Goal: Share content

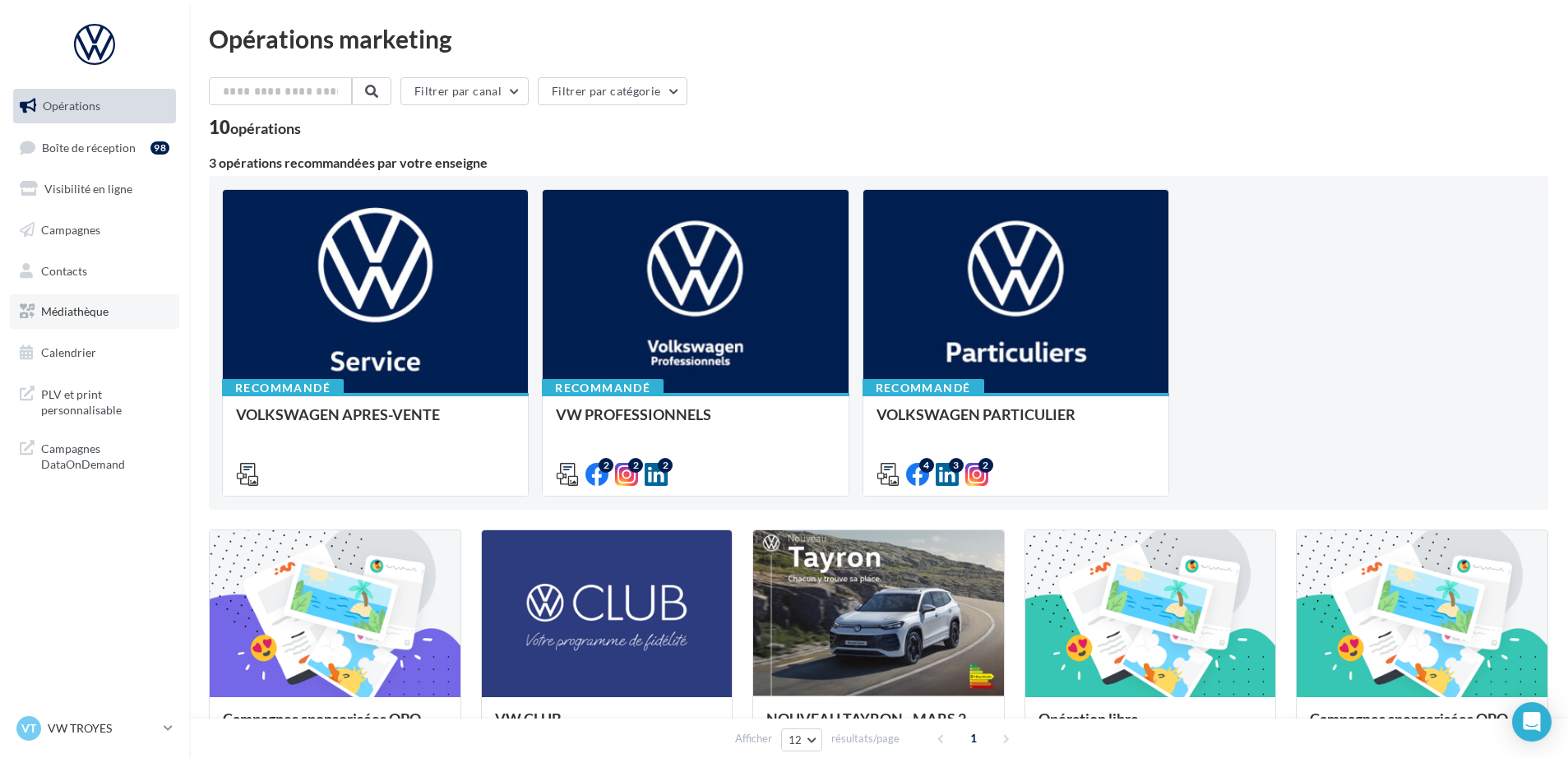
click at [74, 309] on span "Médiathèque" at bounding box center [74, 311] width 68 height 14
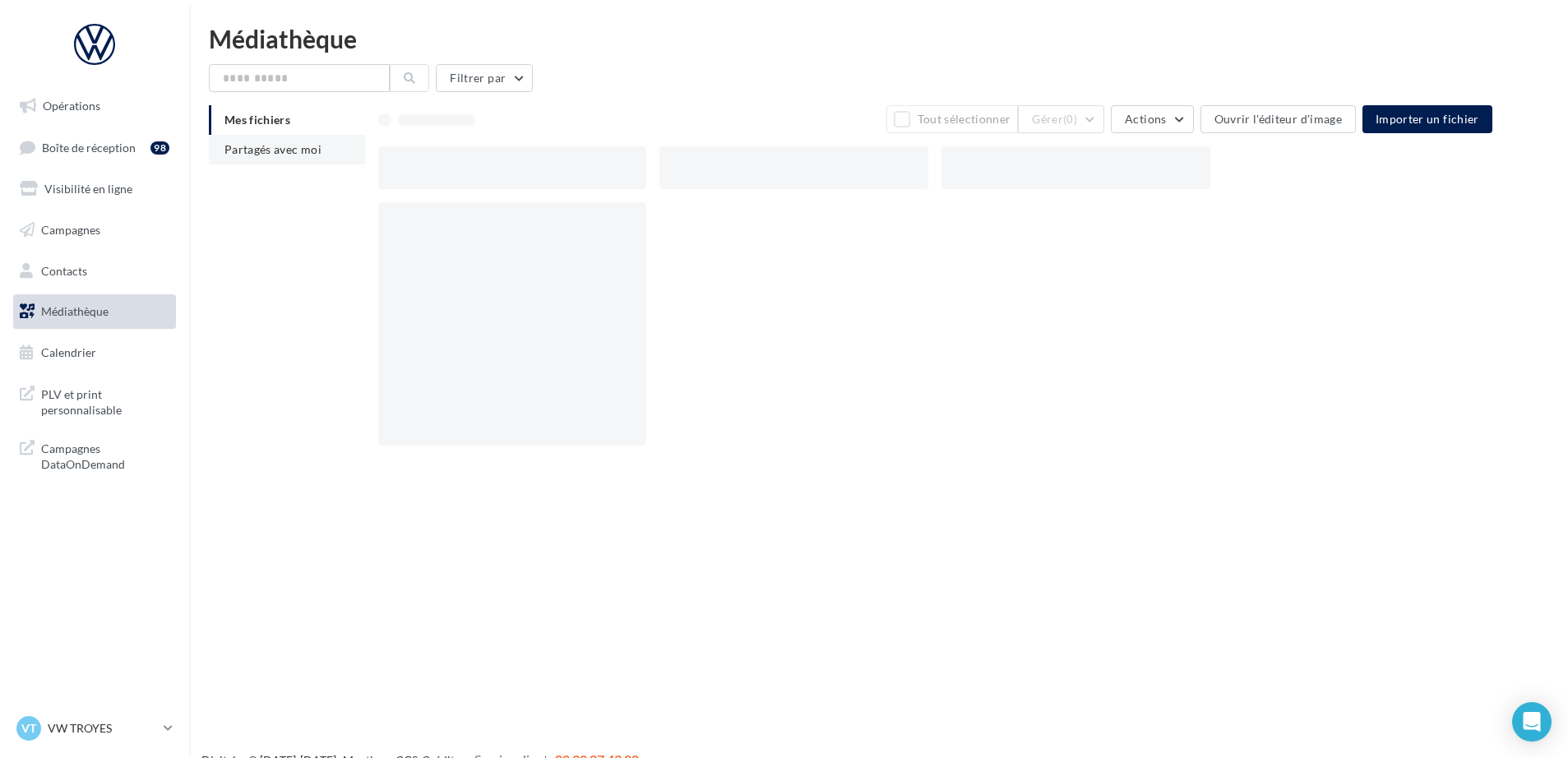
click at [266, 152] on span "Partagés avec moi" at bounding box center [273, 149] width 97 height 14
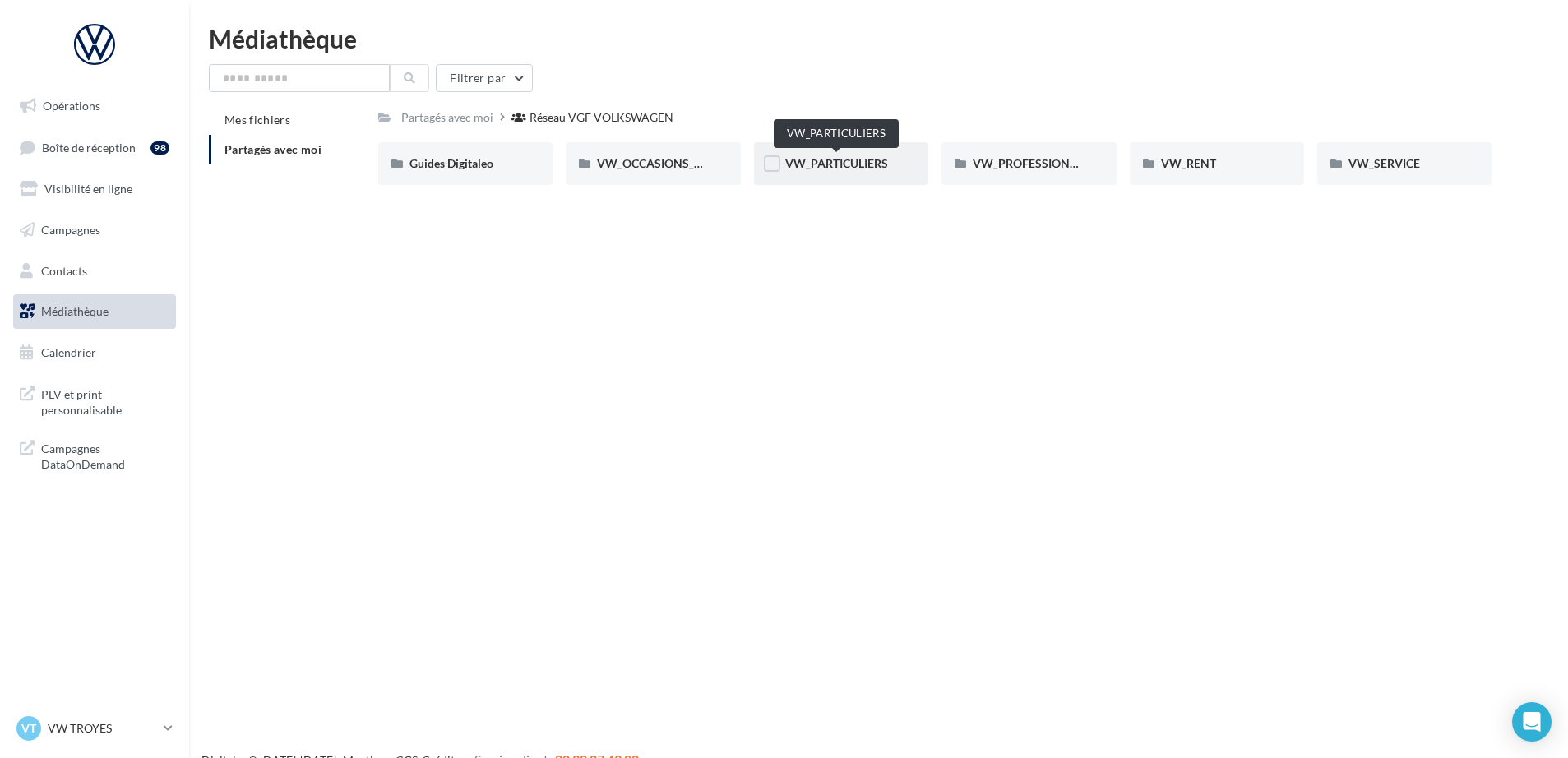
click at [858, 158] on span "VW_PARTICULIERS" at bounding box center [836, 163] width 103 height 14
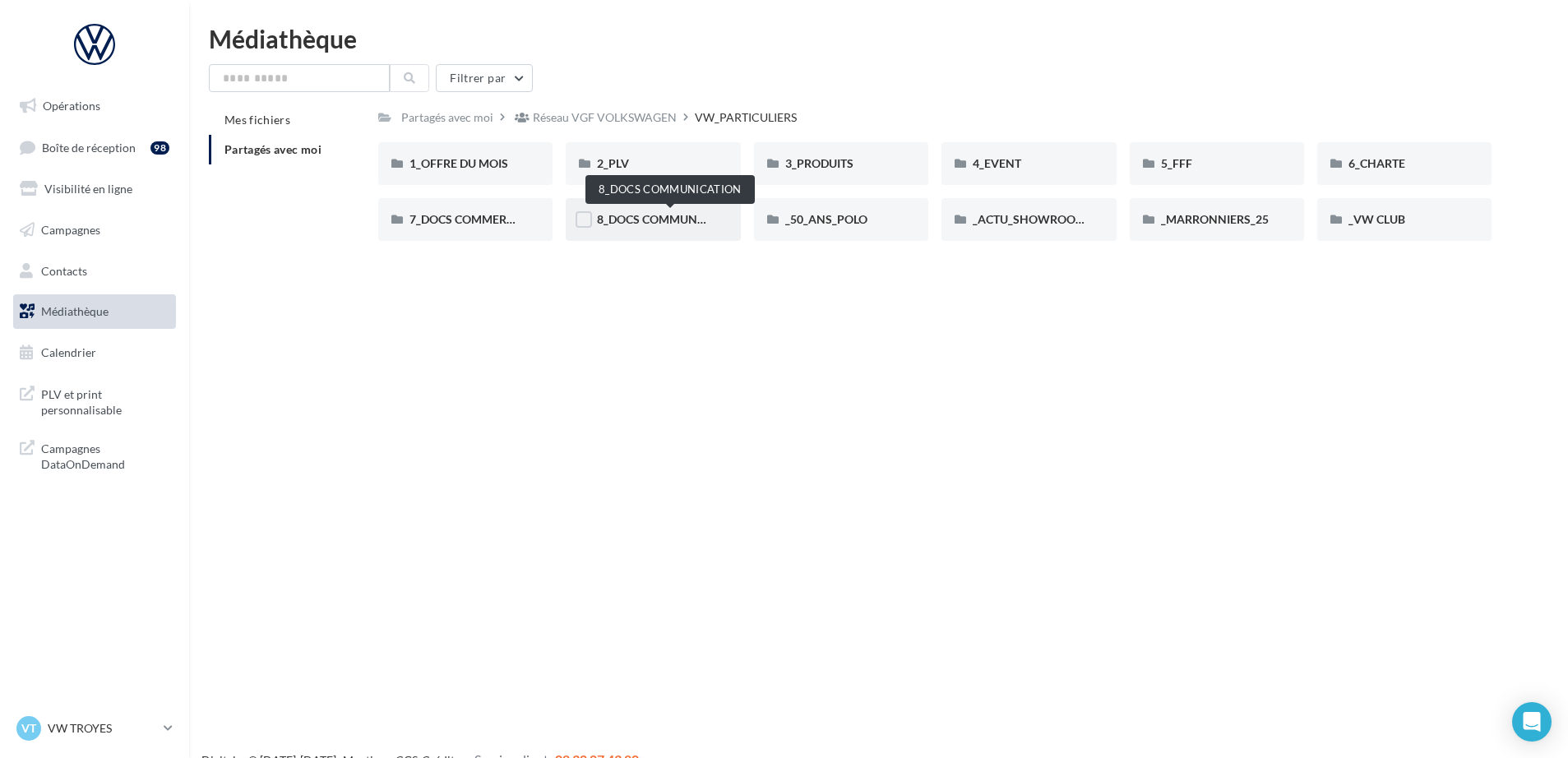
click at [659, 221] on span "8_DOCS COMMUNICATION" at bounding box center [669, 219] width 146 height 14
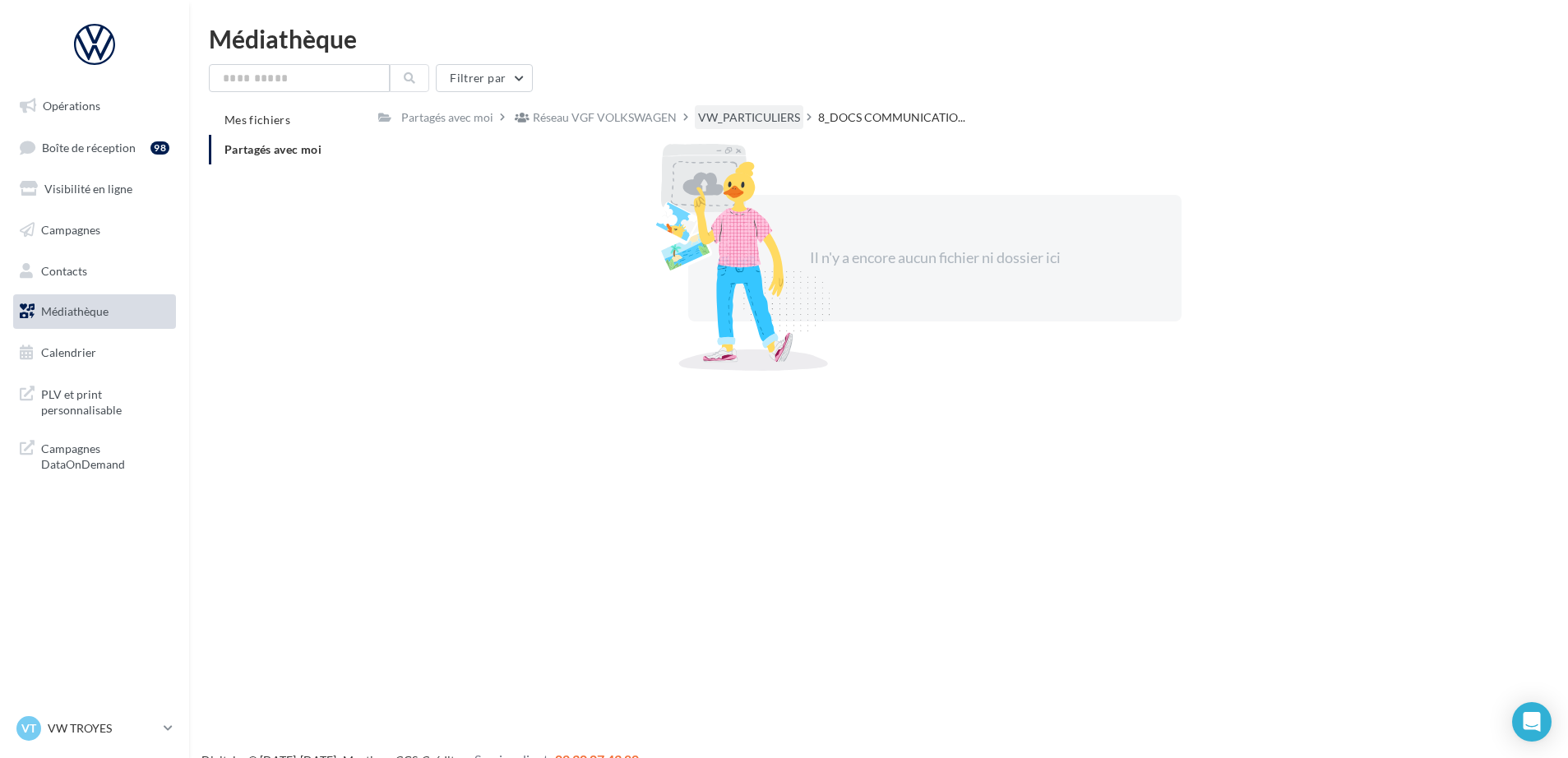
click at [751, 114] on div "VW_PARTICULIERS" at bounding box center [749, 118] width 102 height 17
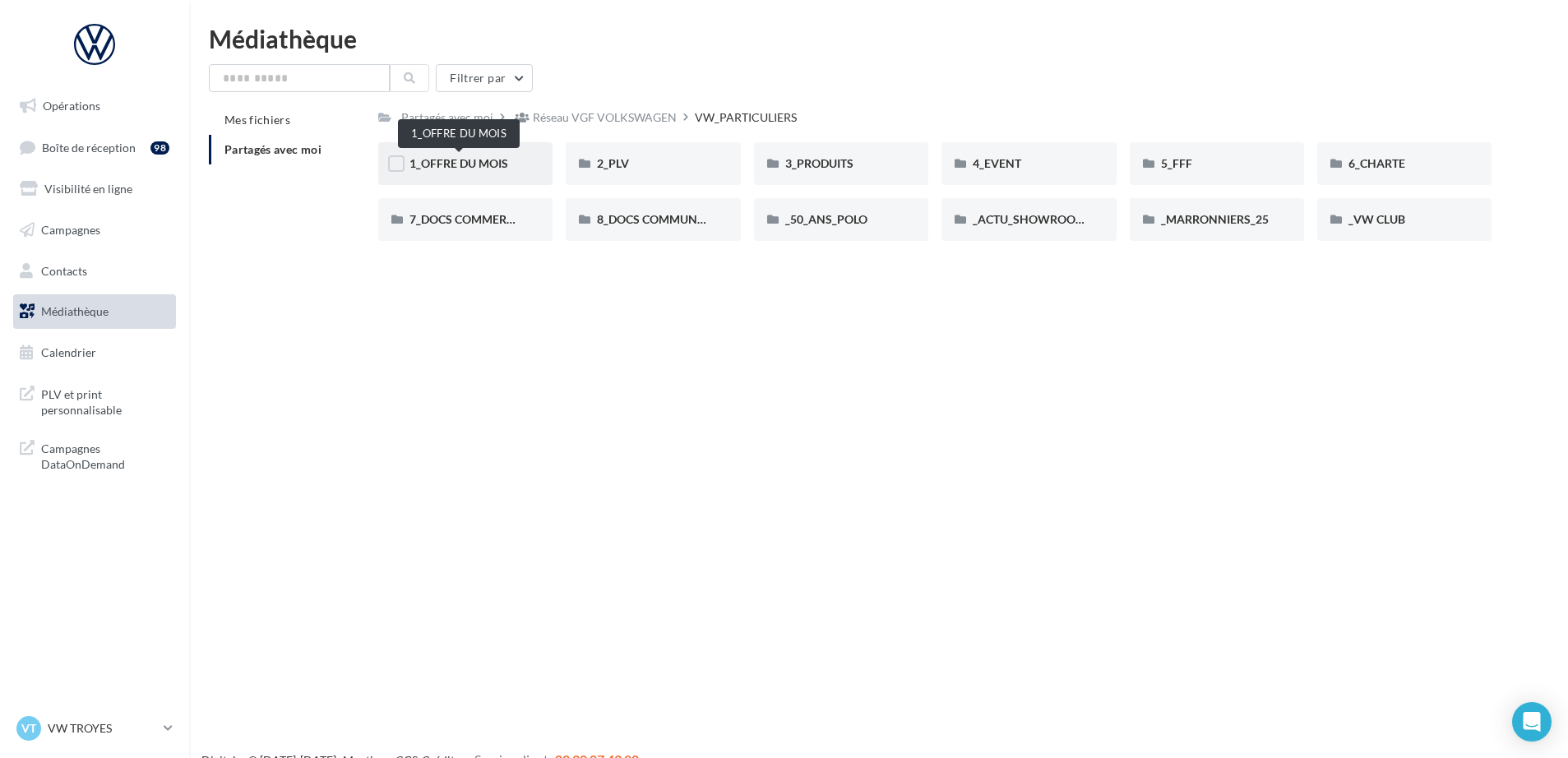
click at [437, 157] on span "1_OFFRE DU MOIS" at bounding box center [459, 163] width 99 height 14
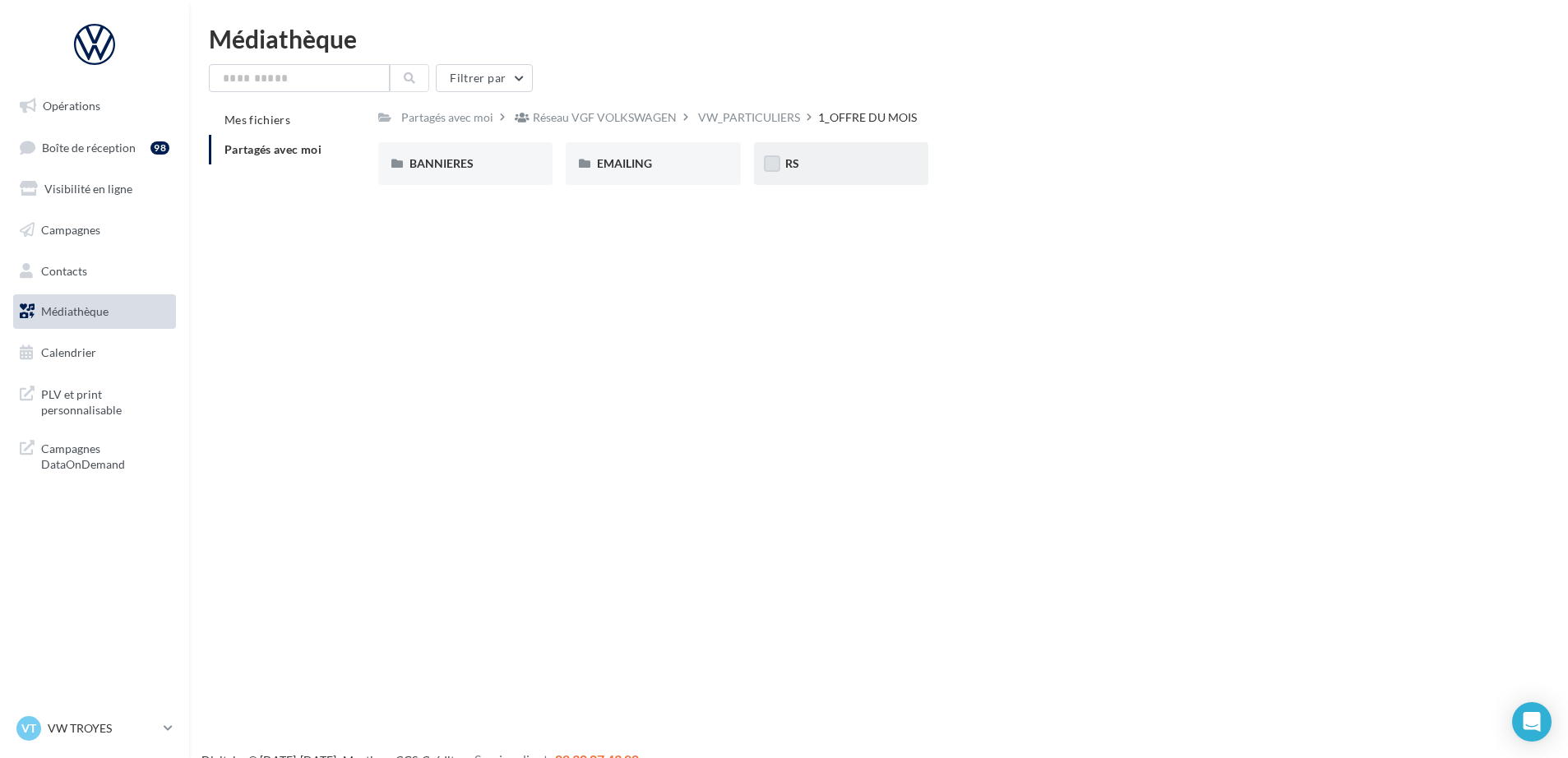
click at [771, 160] on label at bounding box center [772, 164] width 17 height 17
click at [785, 163] on span "RS" at bounding box center [792, 163] width 14 height 14
click at [793, 163] on span "RS" at bounding box center [792, 163] width 14 height 14
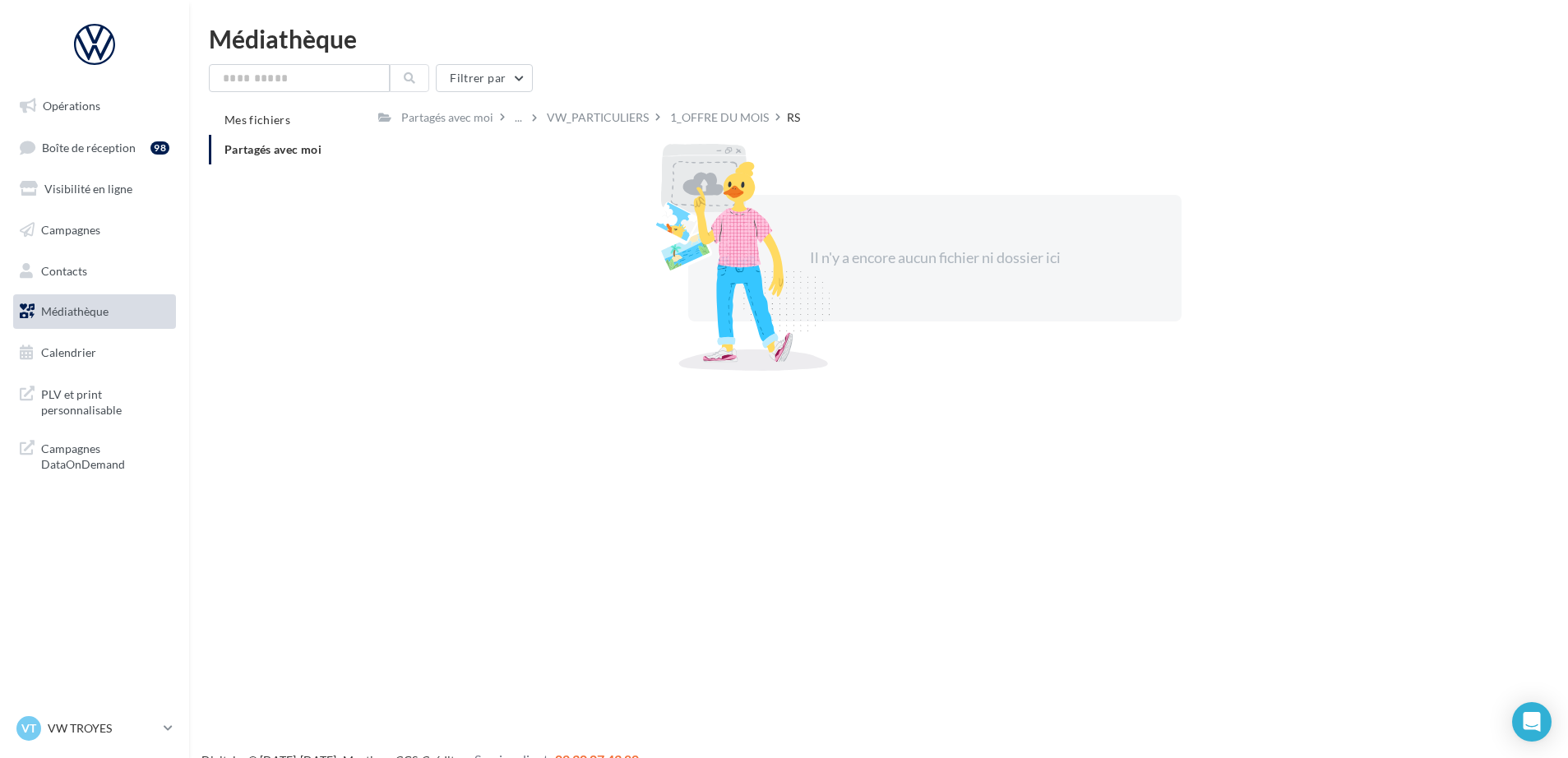
click at [83, 313] on span "Médiathèque" at bounding box center [74, 311] width 68 height 14
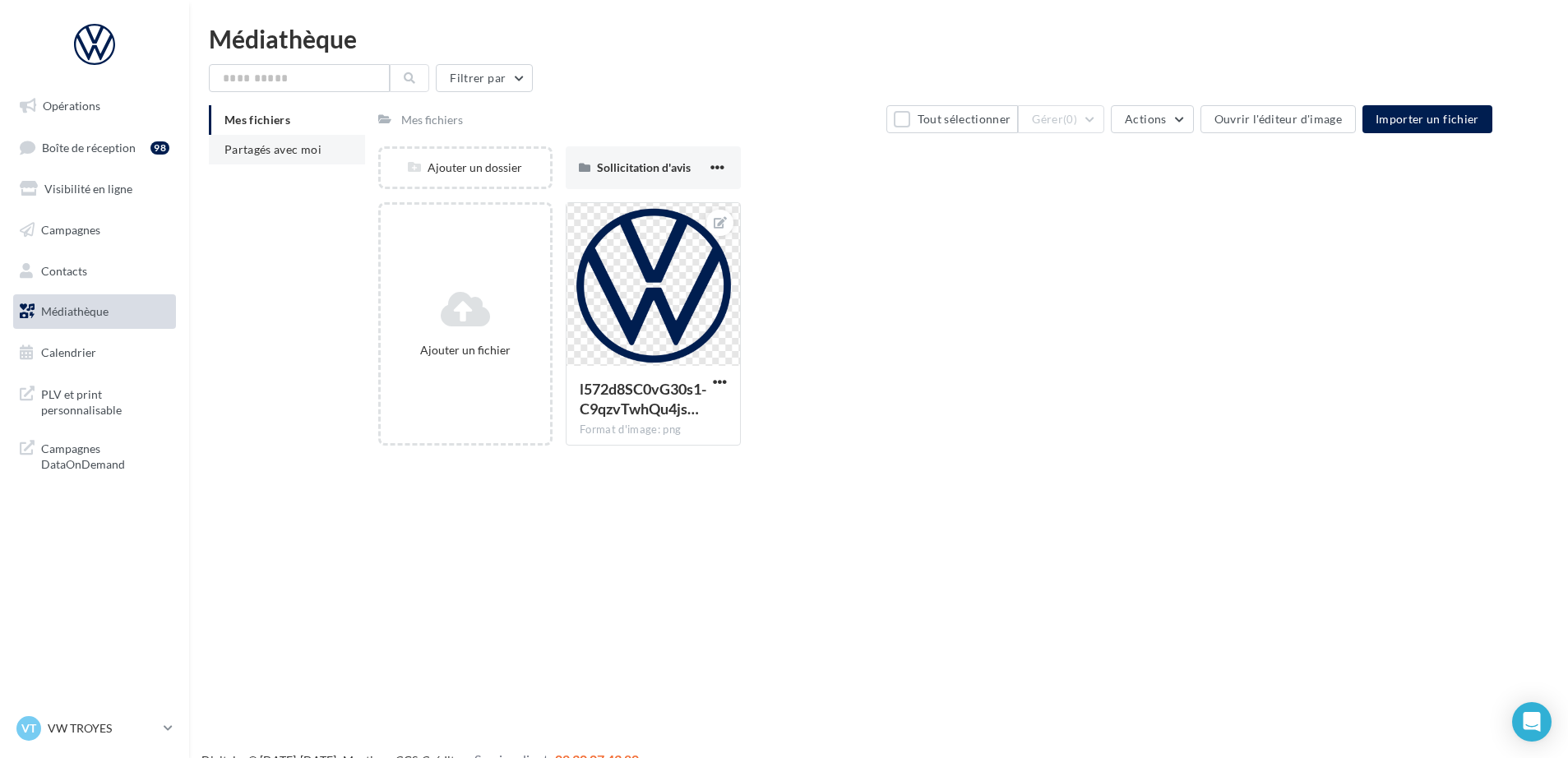
click at [285, 150] on span "Partagés avec moi" at bounding box center [273, 149] width 97 height 14
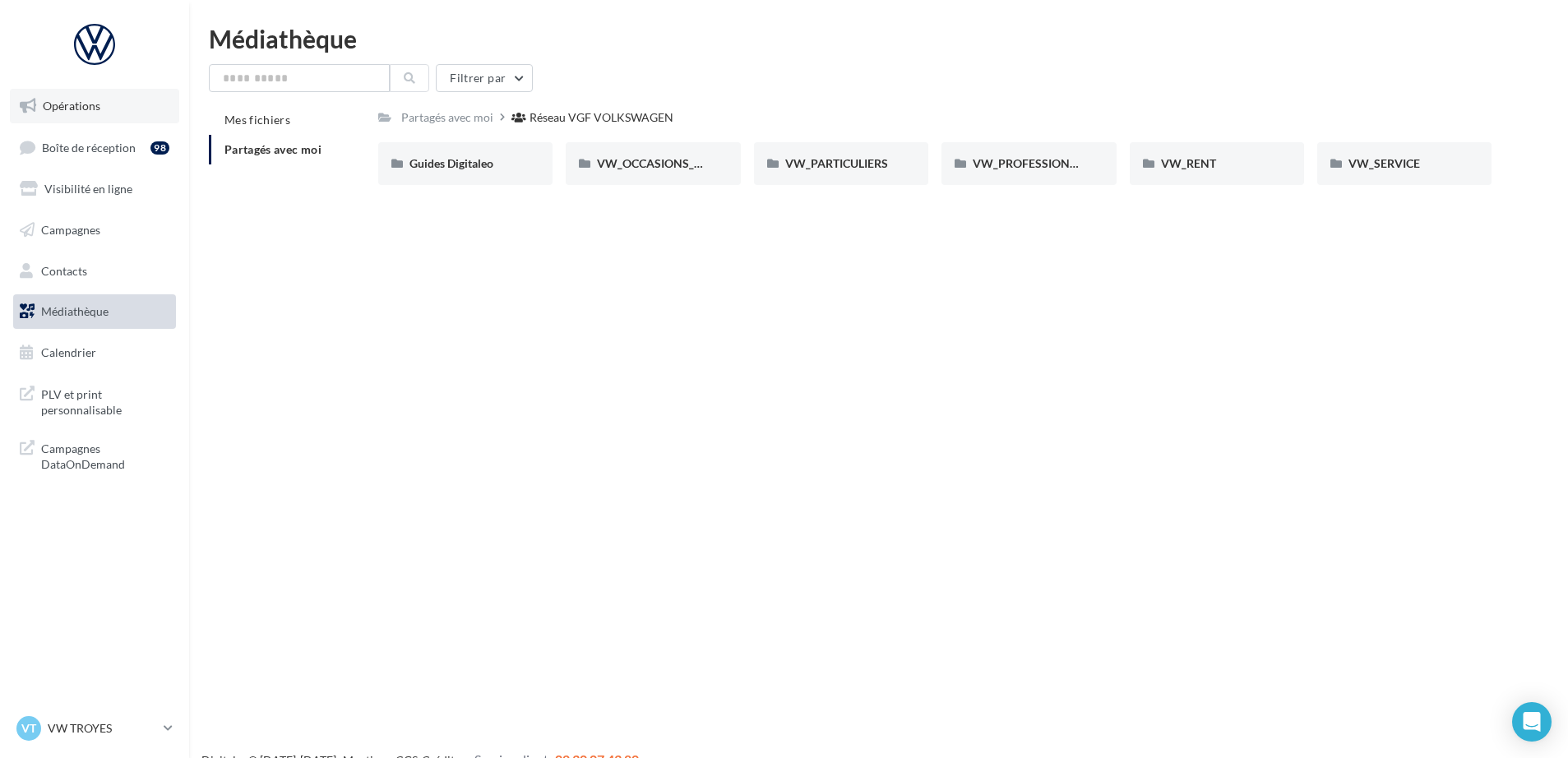
click at [75, 105] on span "Opérations" at bounding box center [71, 105] width 58 height 14
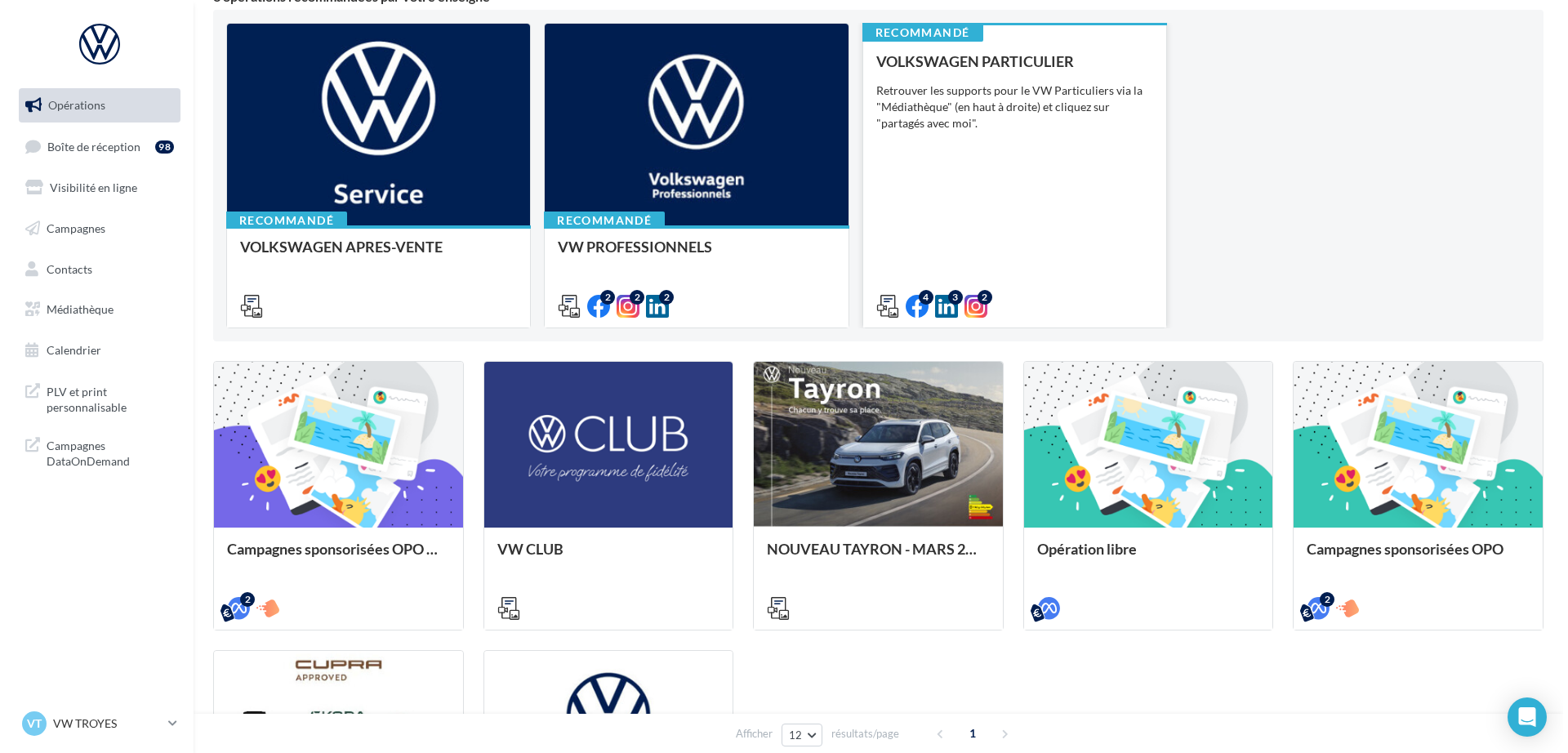
scroll to position [161, 0]
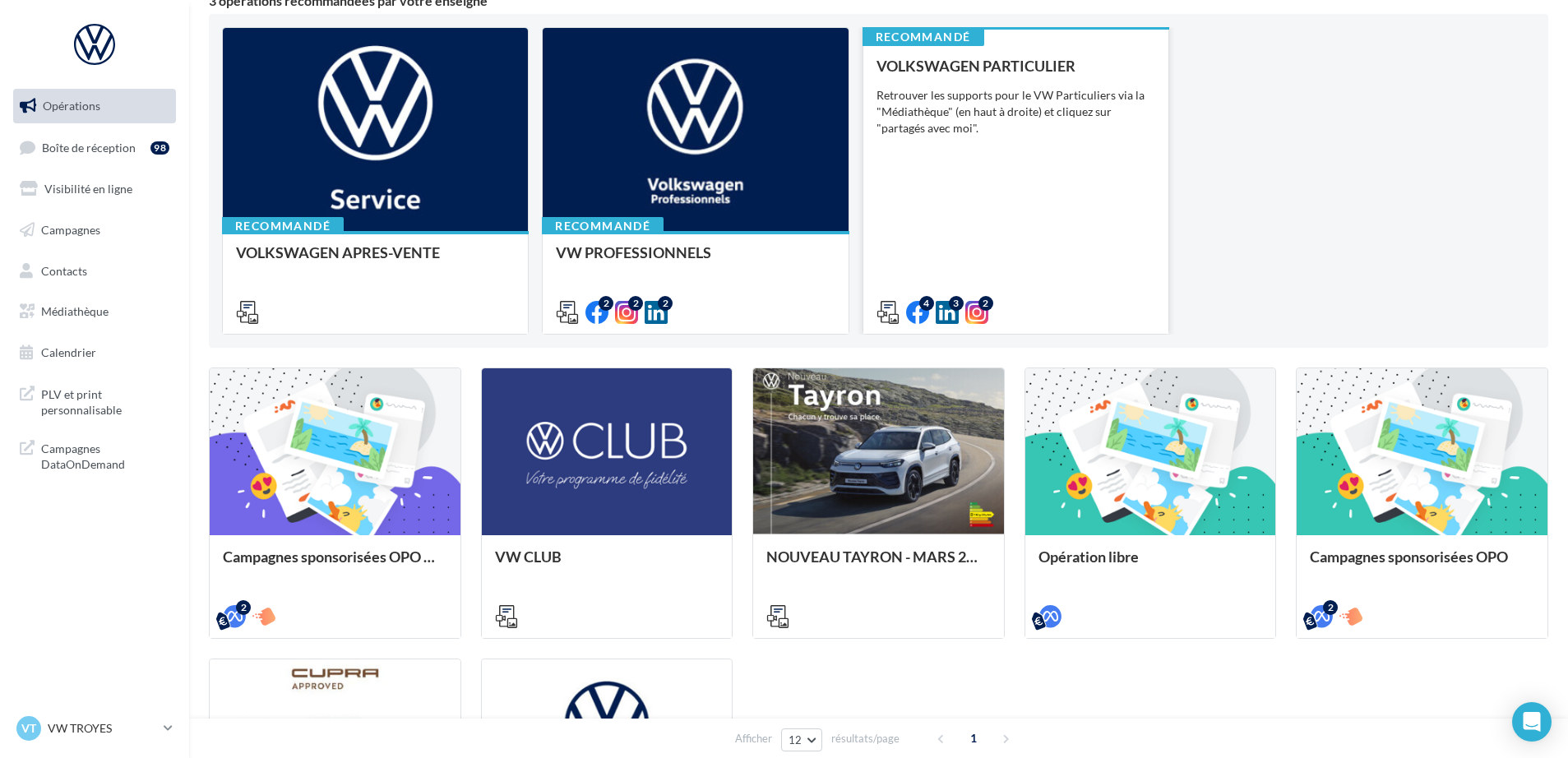
click at [955, 143] on div "VOLKSWAGEN PARTICULIER Retrouver les supports pour le VW Particuliers via la "M…" at bounding box center [1015, 188] width 278 height 262
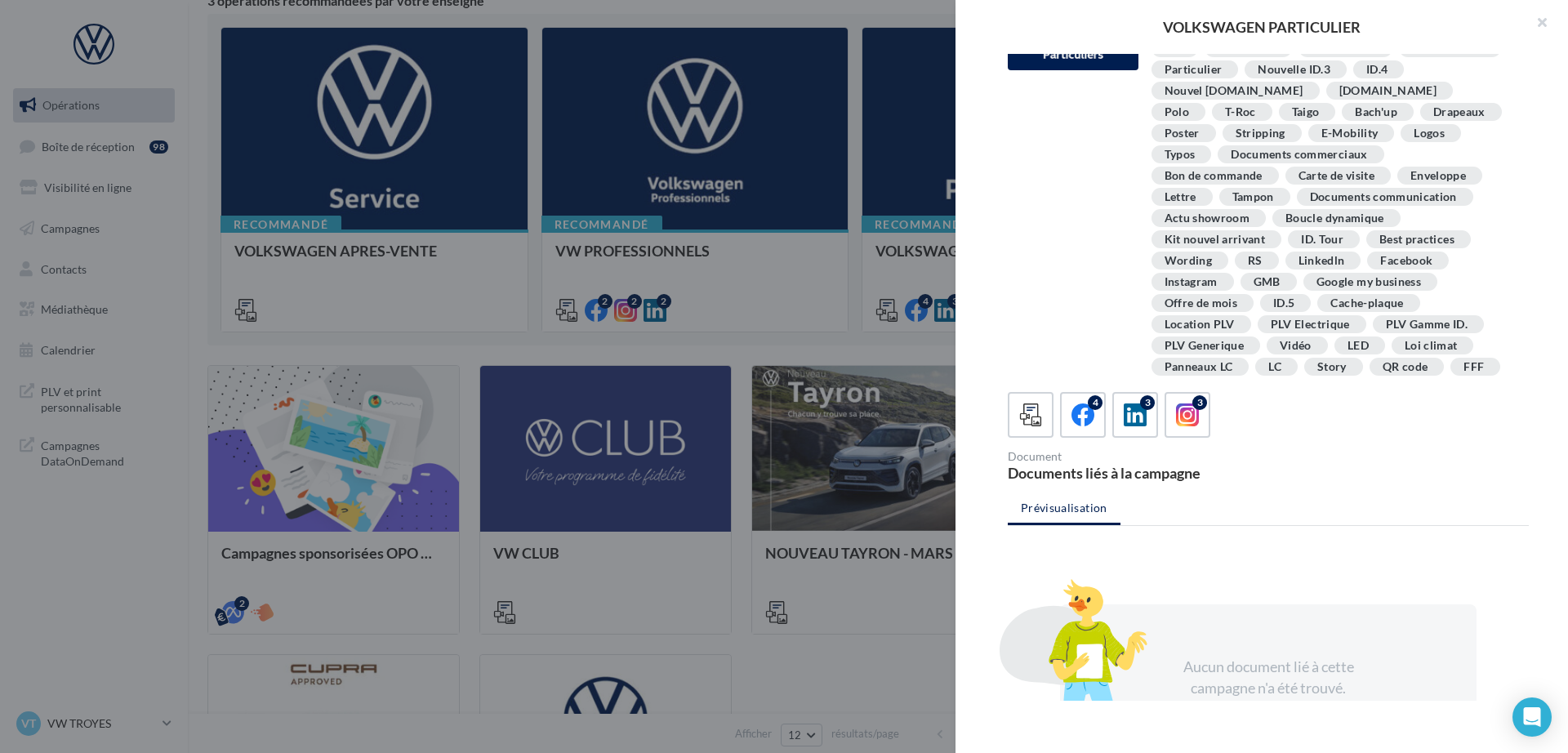
scroll to position [297, 0]
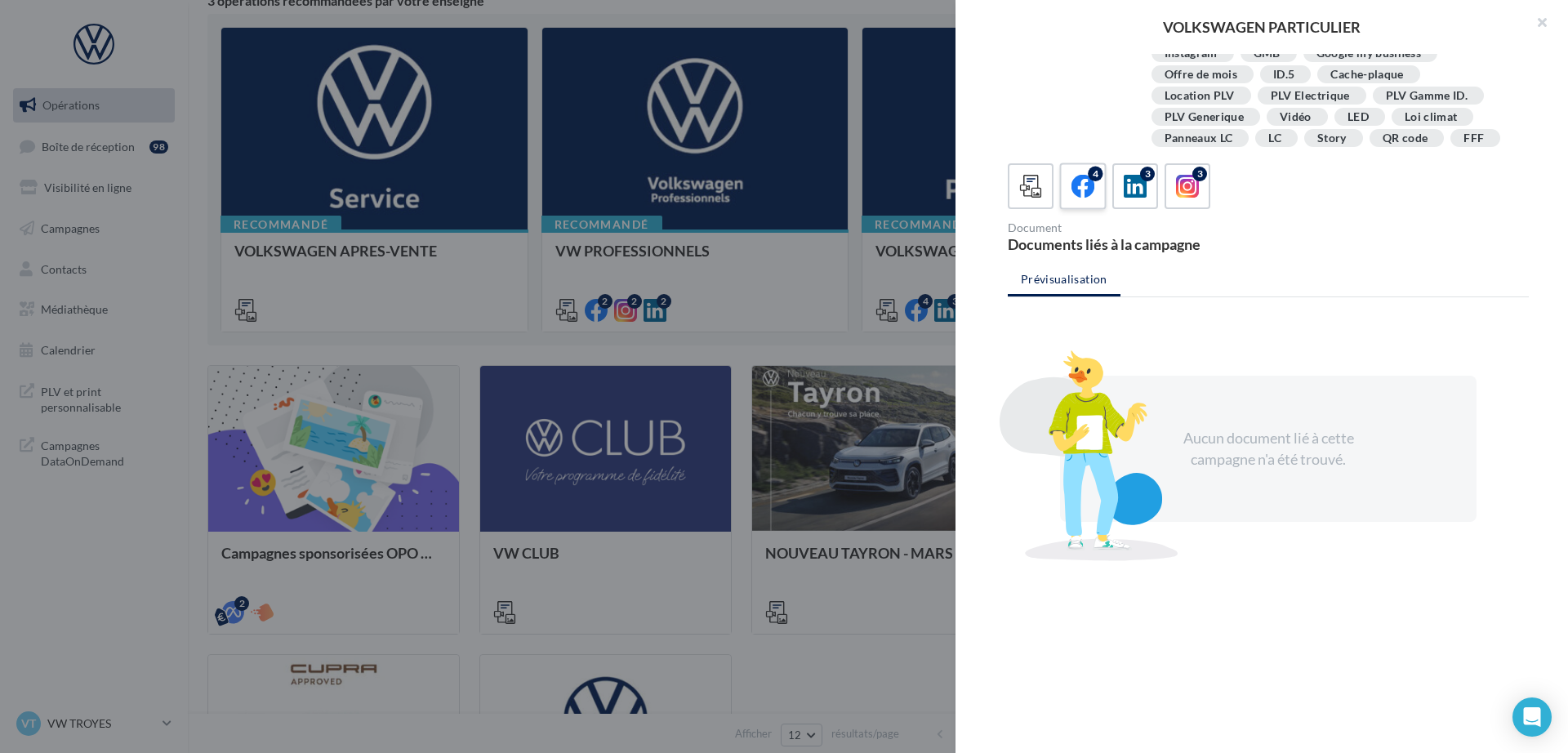
click at [1072, 188] on icon at bounding box center [1083, 186] width 24 height 24
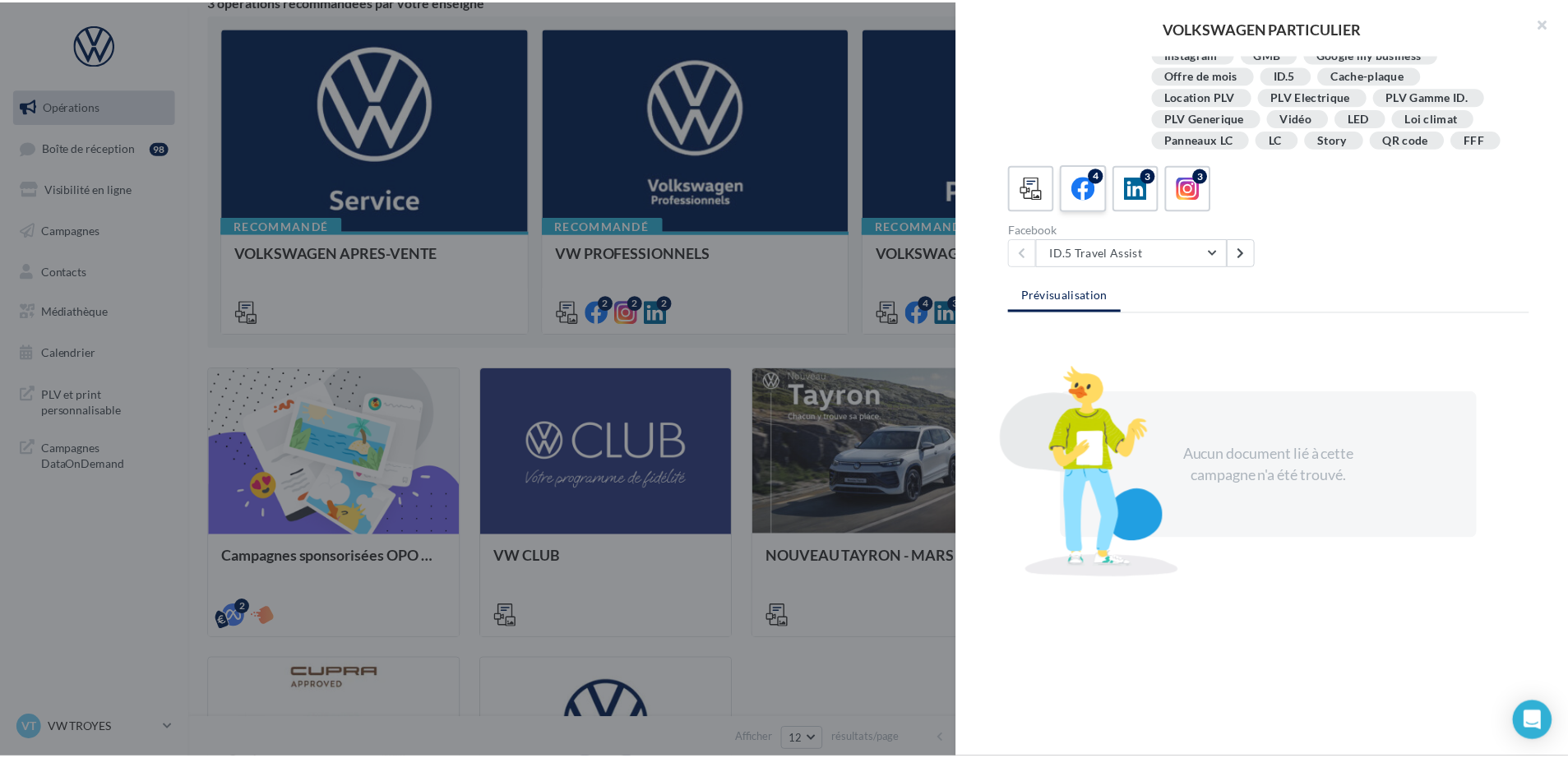
scroll to position [286, 0]
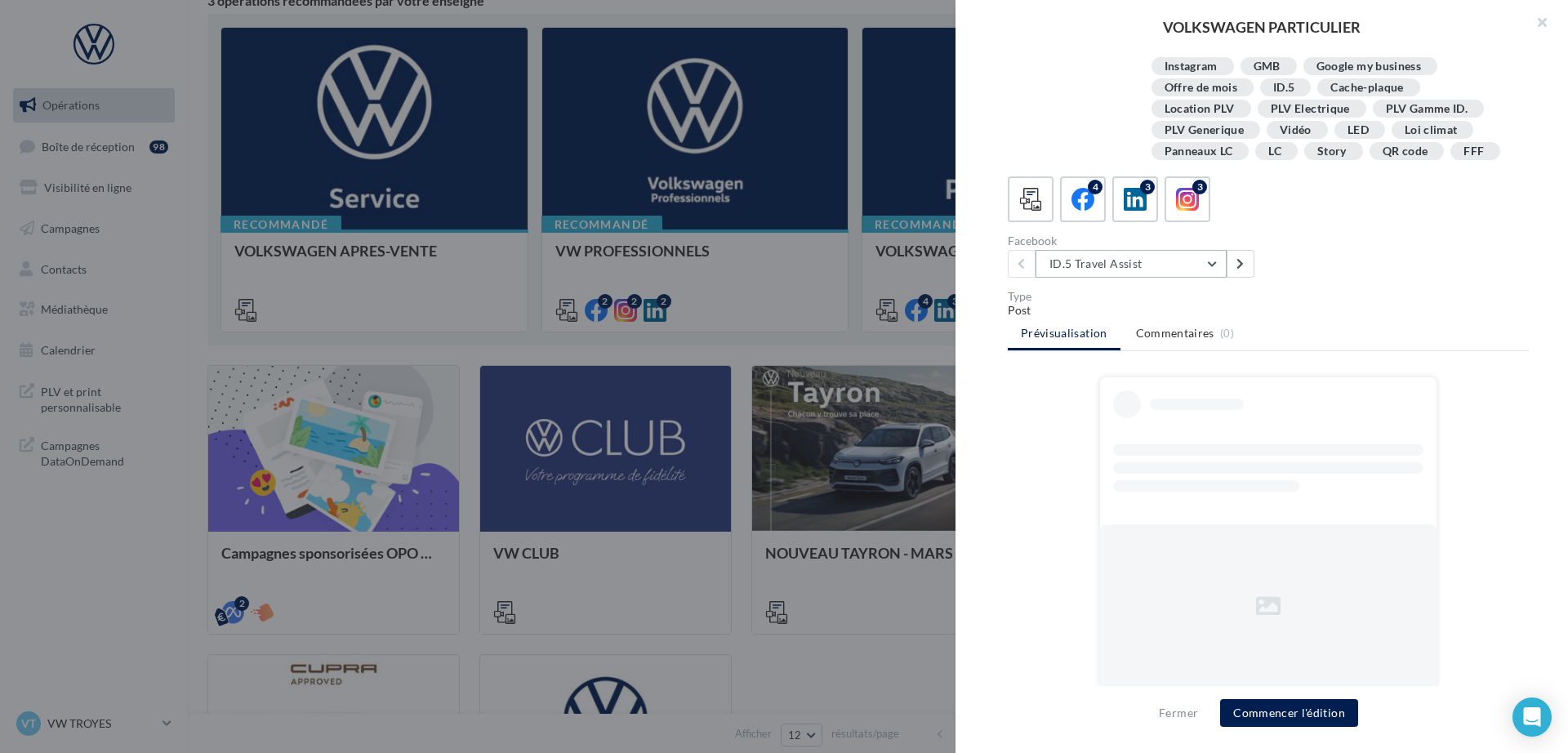
click at [1105, 271] on button "ID.5 Travel Assist" at bounding box center [1131, 263] width 191 height 27
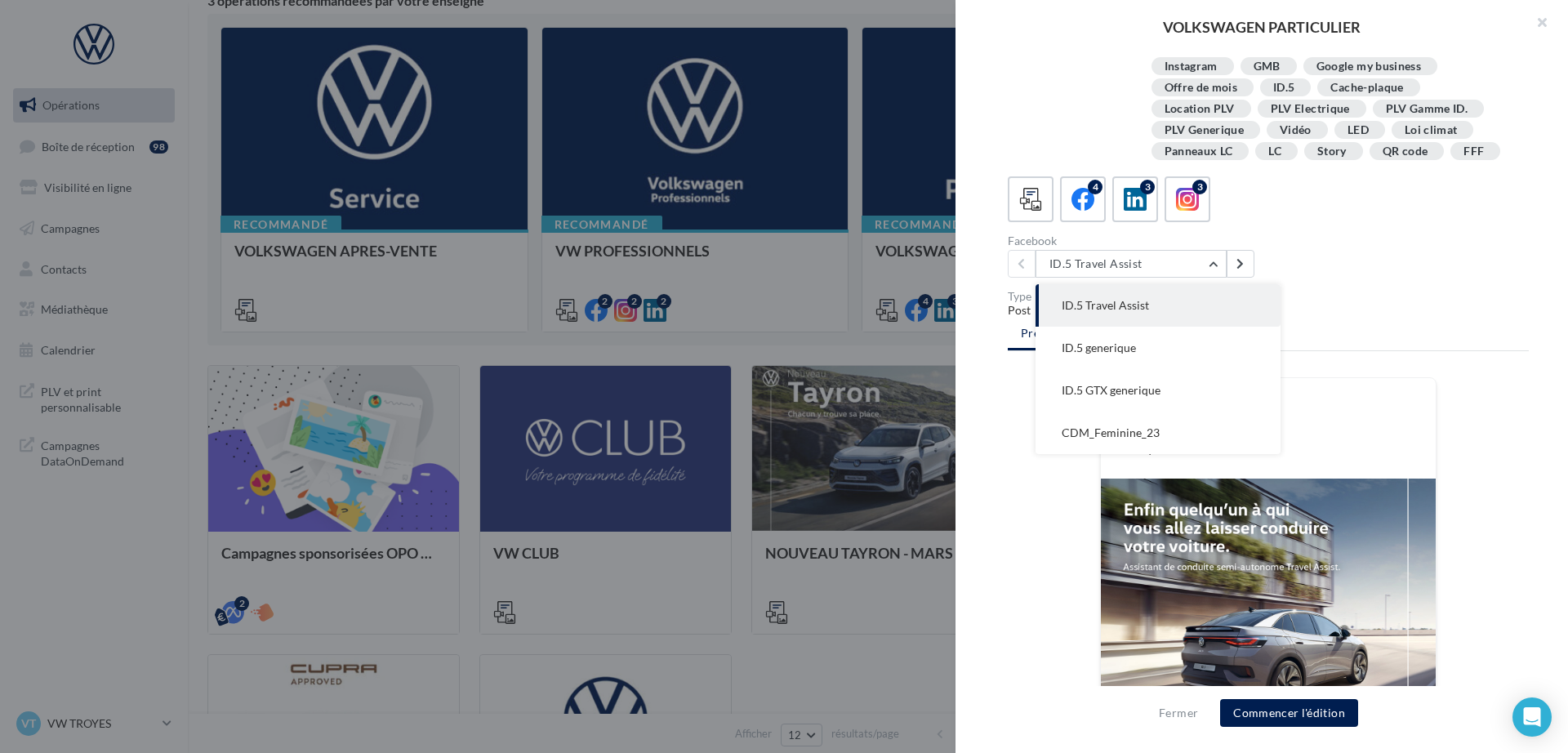
click at [1330, 251] on div "Facebook ID.5 Travel Assist ID.5 Travel Assist ID.5 generique ID.5 GTX generiqu…" at bounding box center [1275, 256] width 534 height 42
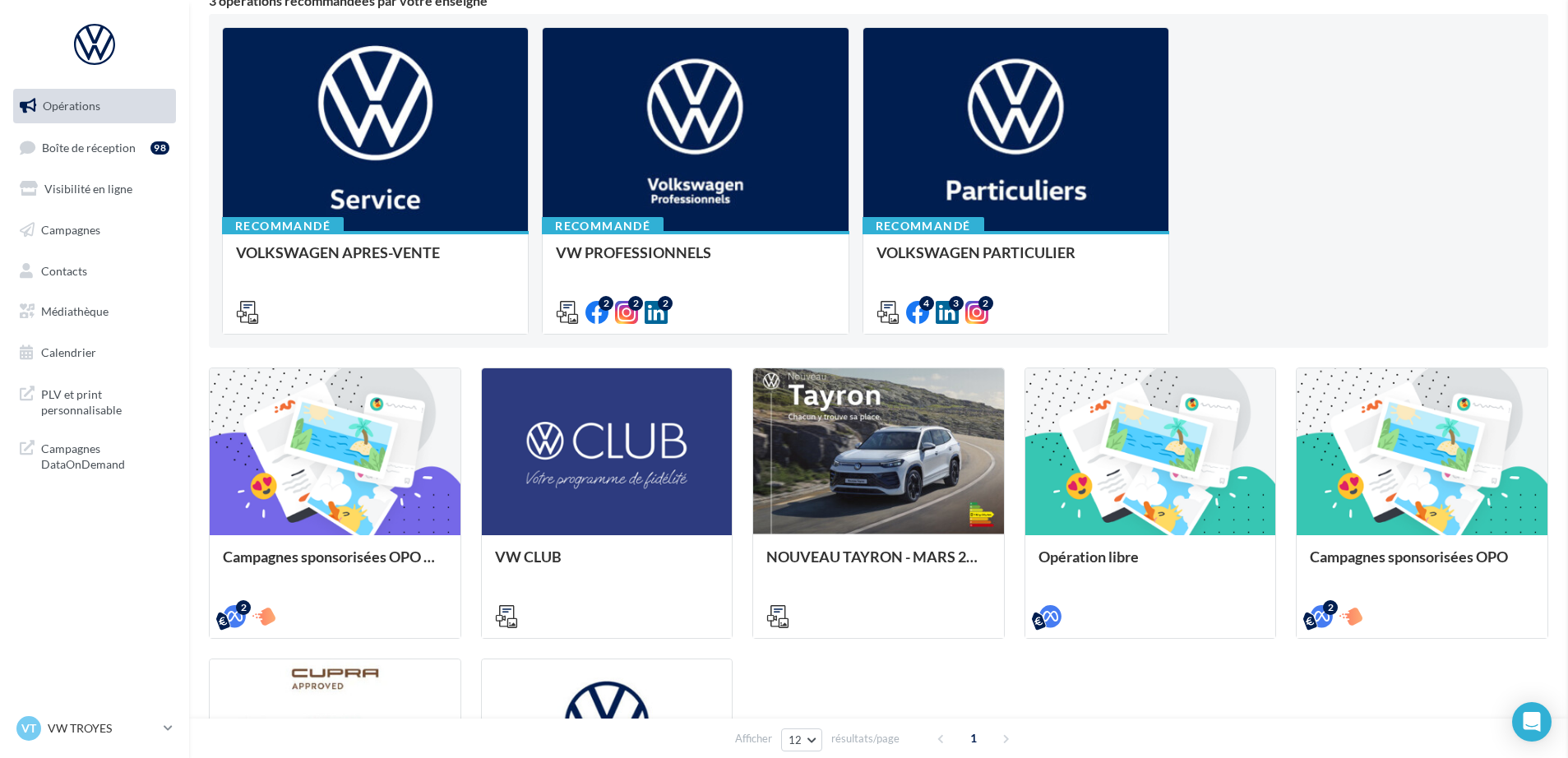
click at [91, 727] on p "VW TROYES" at bounding box center [102, 729] width 109 height 17
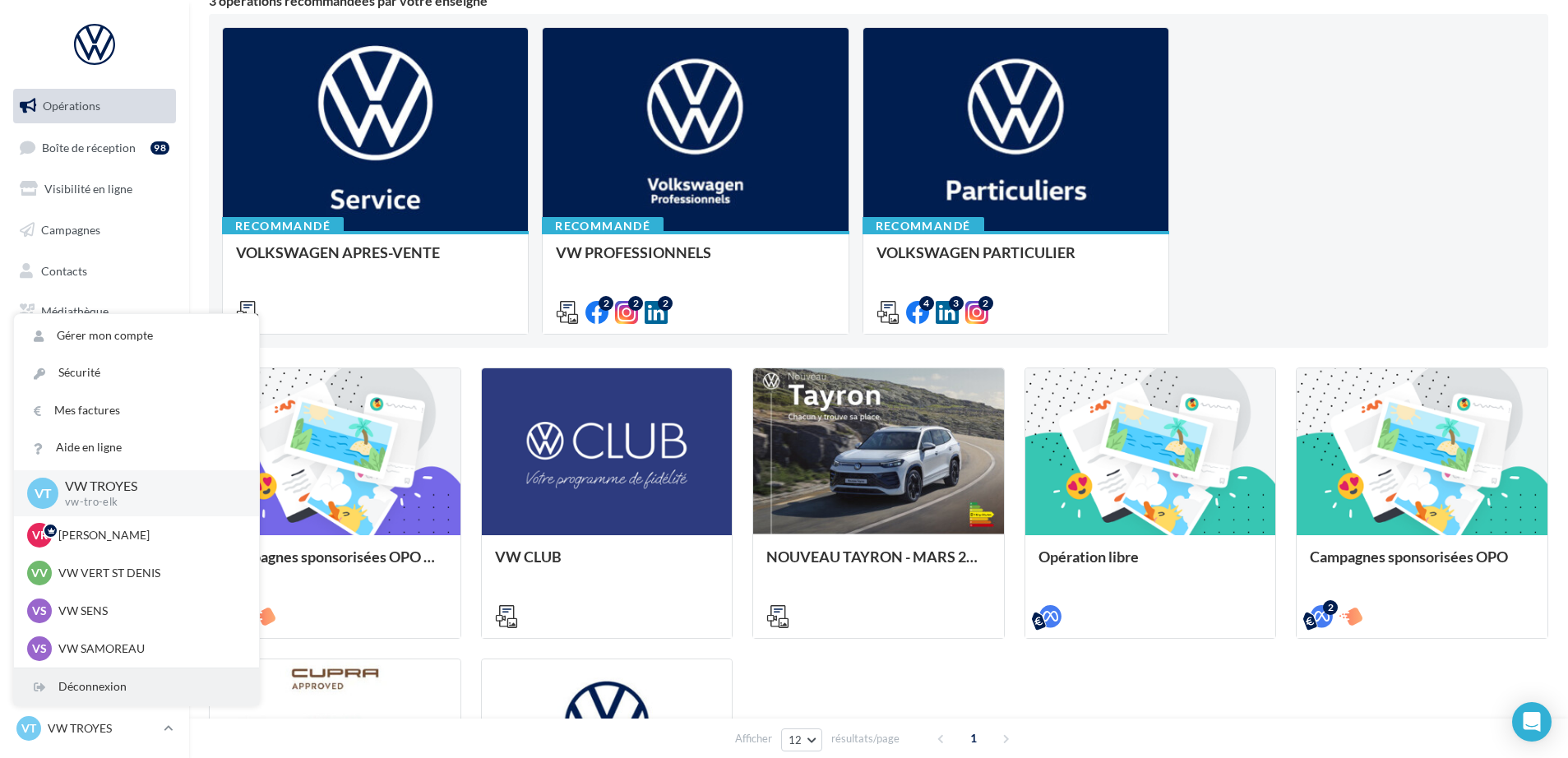
click at [98, 689] on div "Déconnexion" at bounding box center [136, 687] width 245 height 37
